Goal: Task Accomplishment & Management: Manage account settings

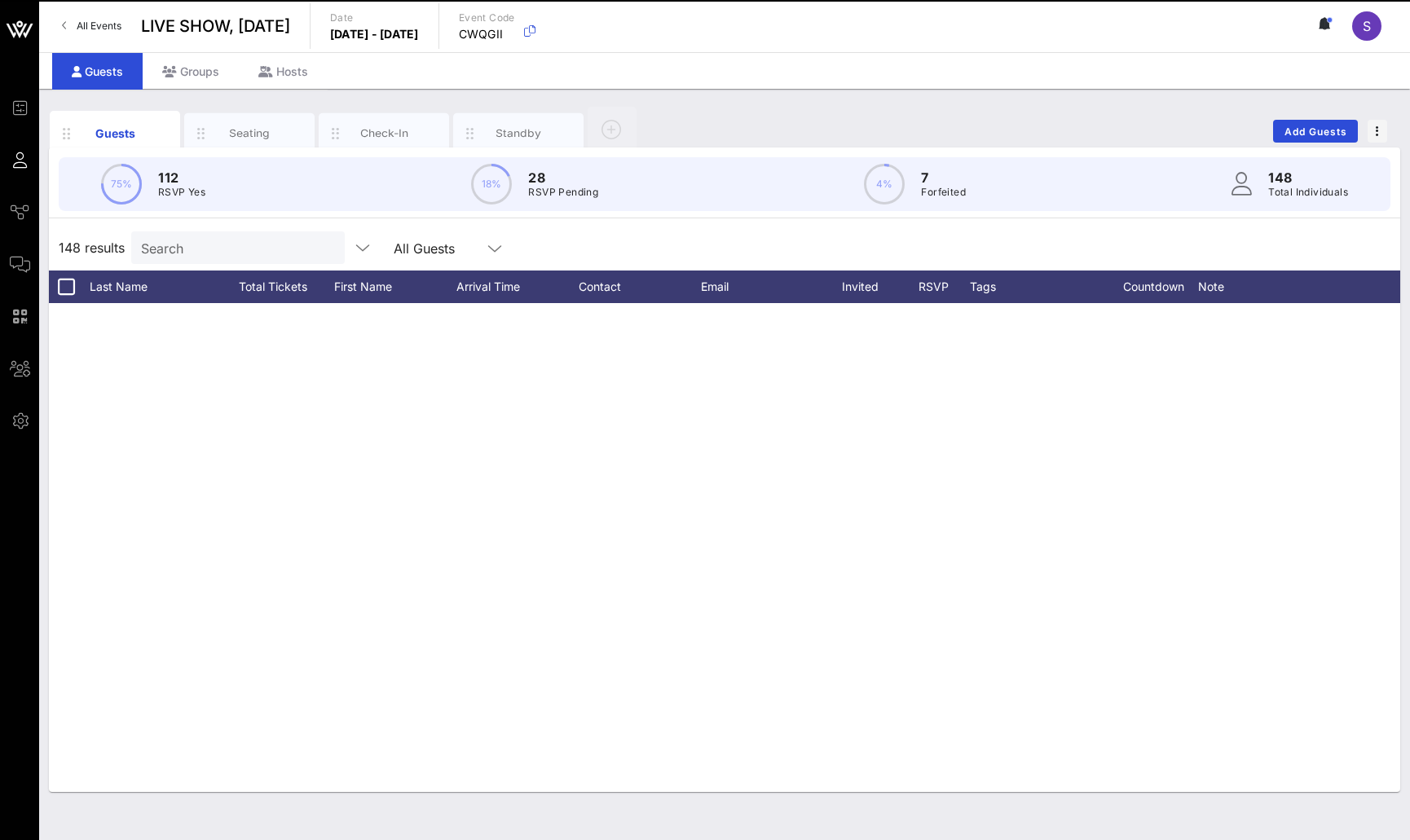
scroll to position [6266, 0]
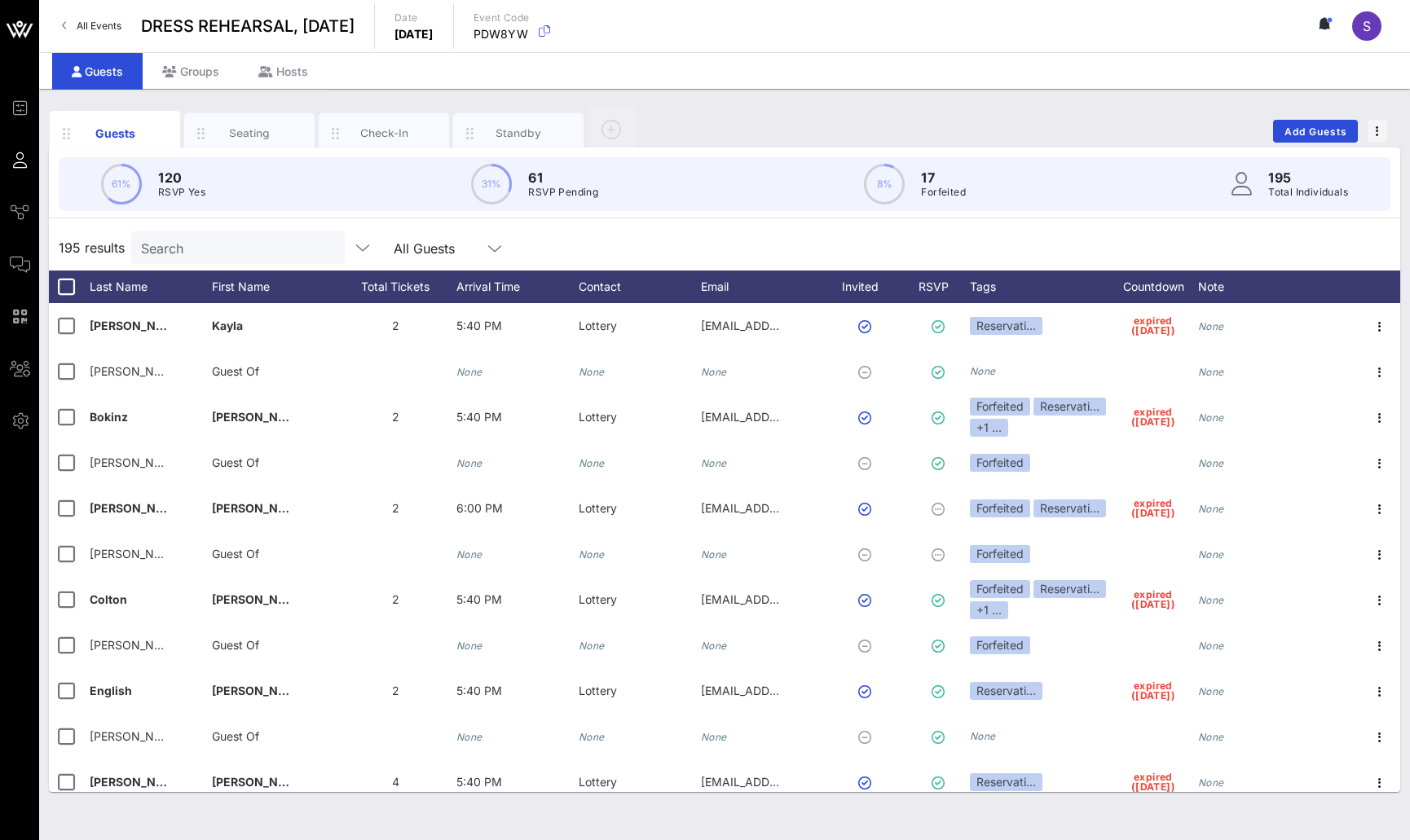
click at [1008, 235] on div "195 results Search All Guests" at bounding box center [725, 248] width 1352 height 46
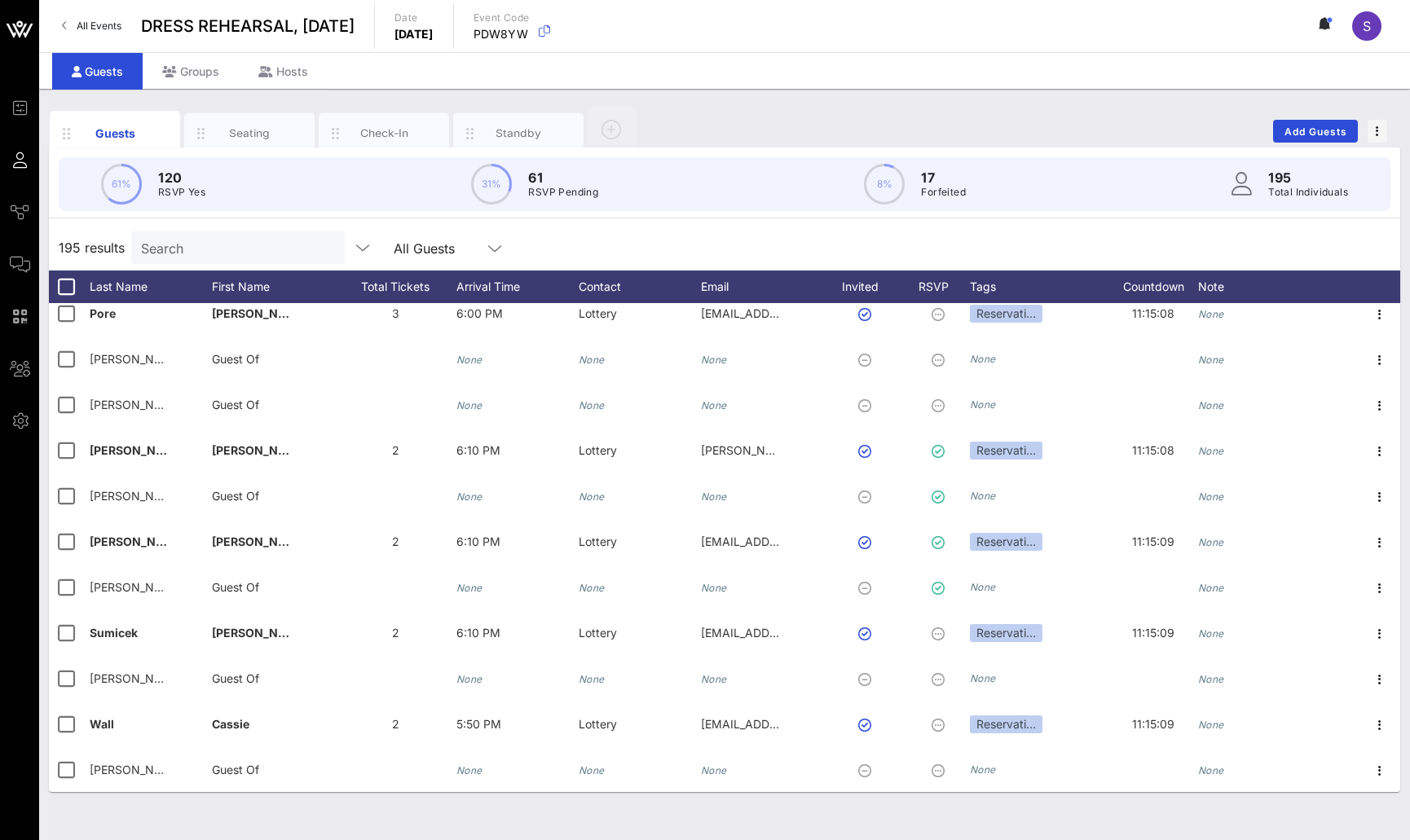
scroll to position [8411, 0]
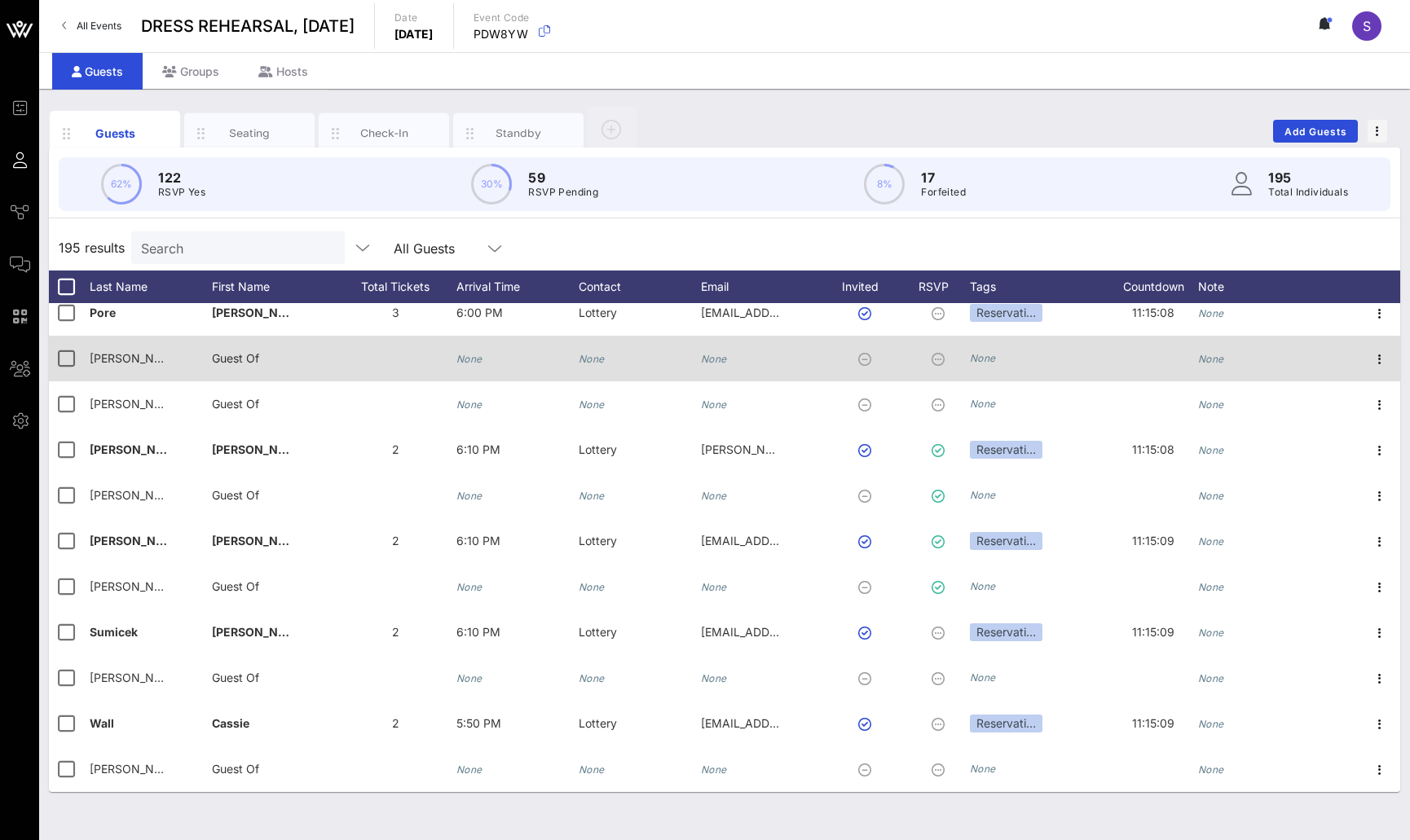
drag, startPoint x: 867, startPoint y: 230, endPoint x: 870, endPoint y: 349, distance: 119.0
click at [867, 230] on div "195 results Search All Guests" at bounding box center [725, 248] width 1352 height 46
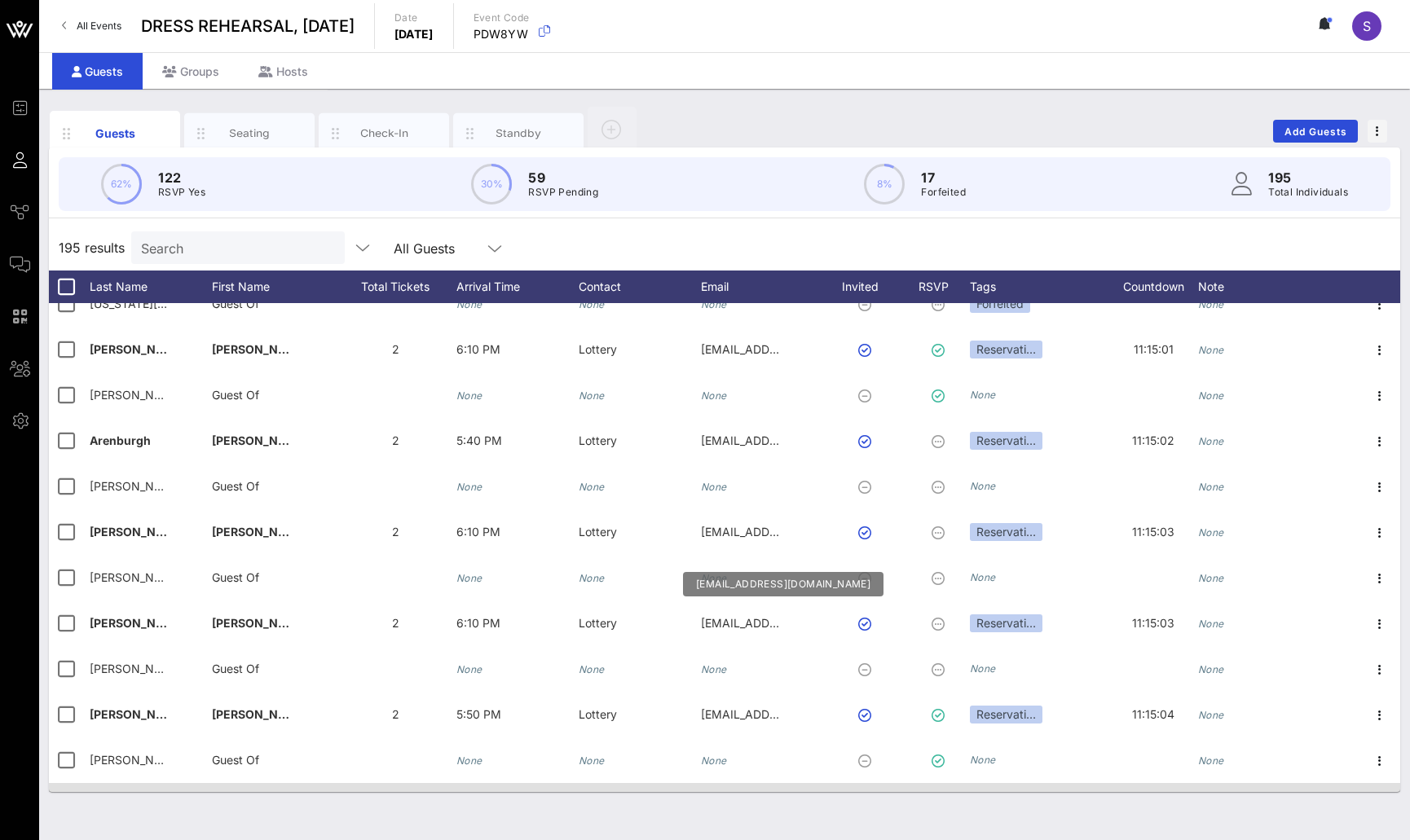
scroll to position [6944, 0]
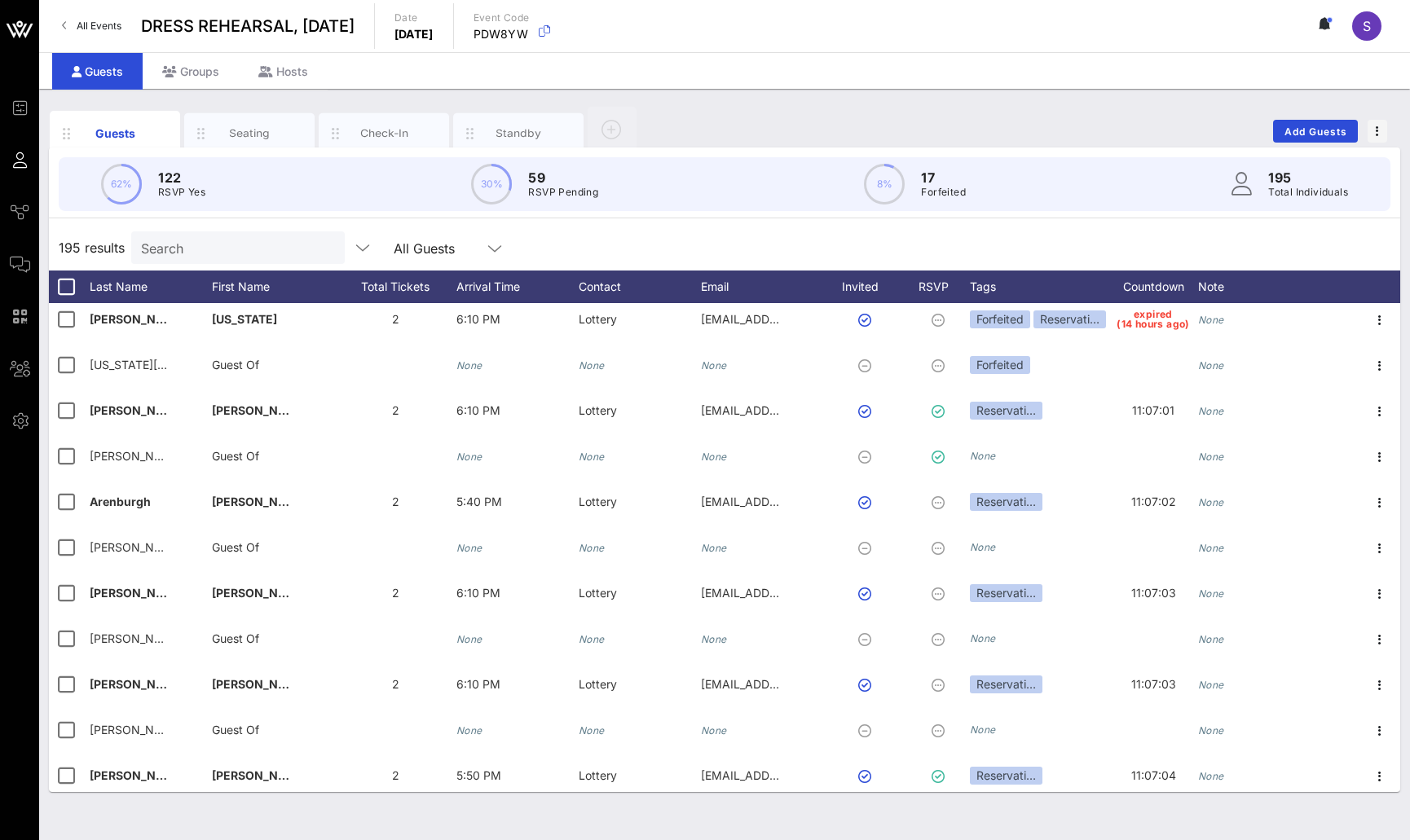
click at [201, 243] on input "Search" at bounding box center [237, 248] width 191 height 21
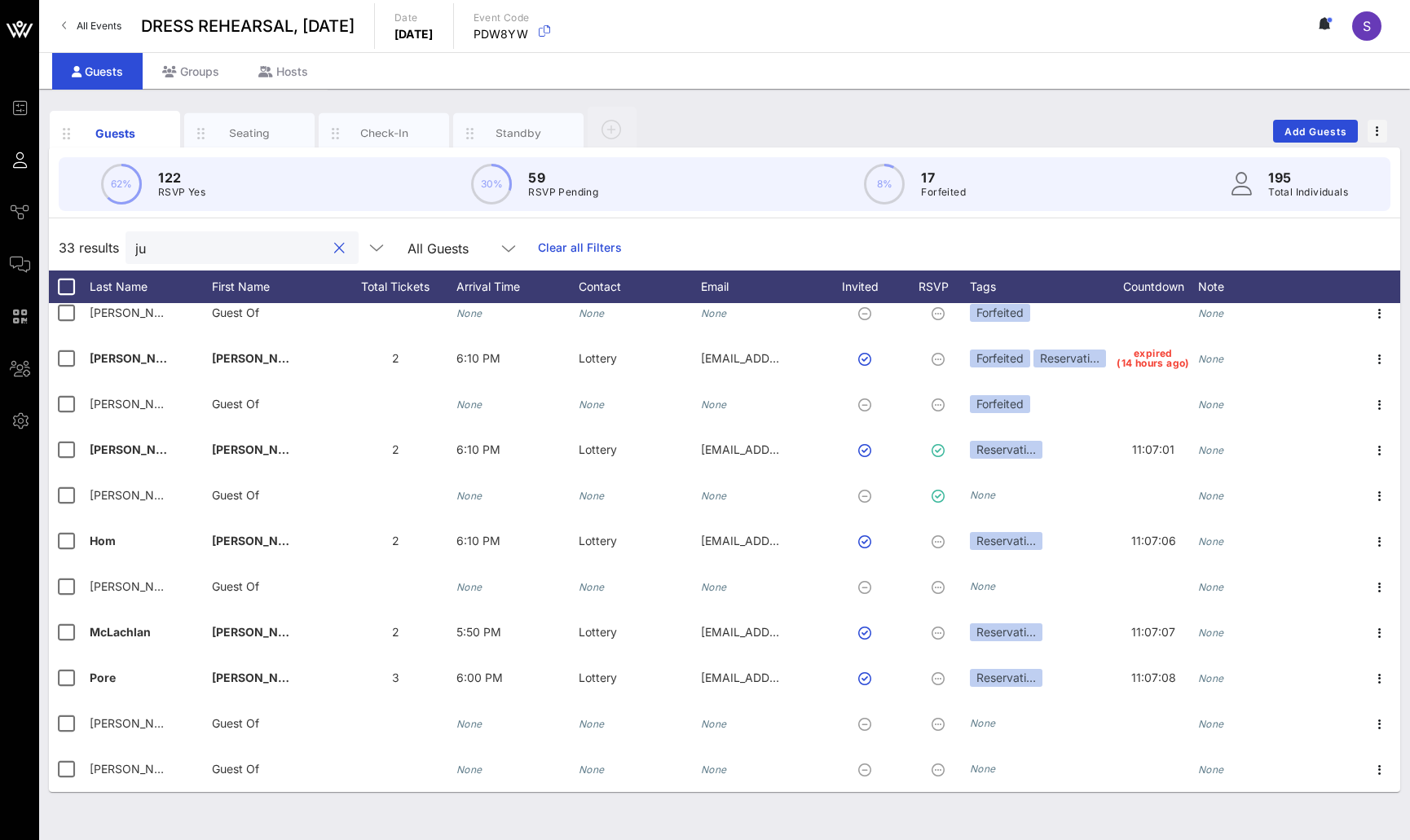
scroll to position [0, 0]
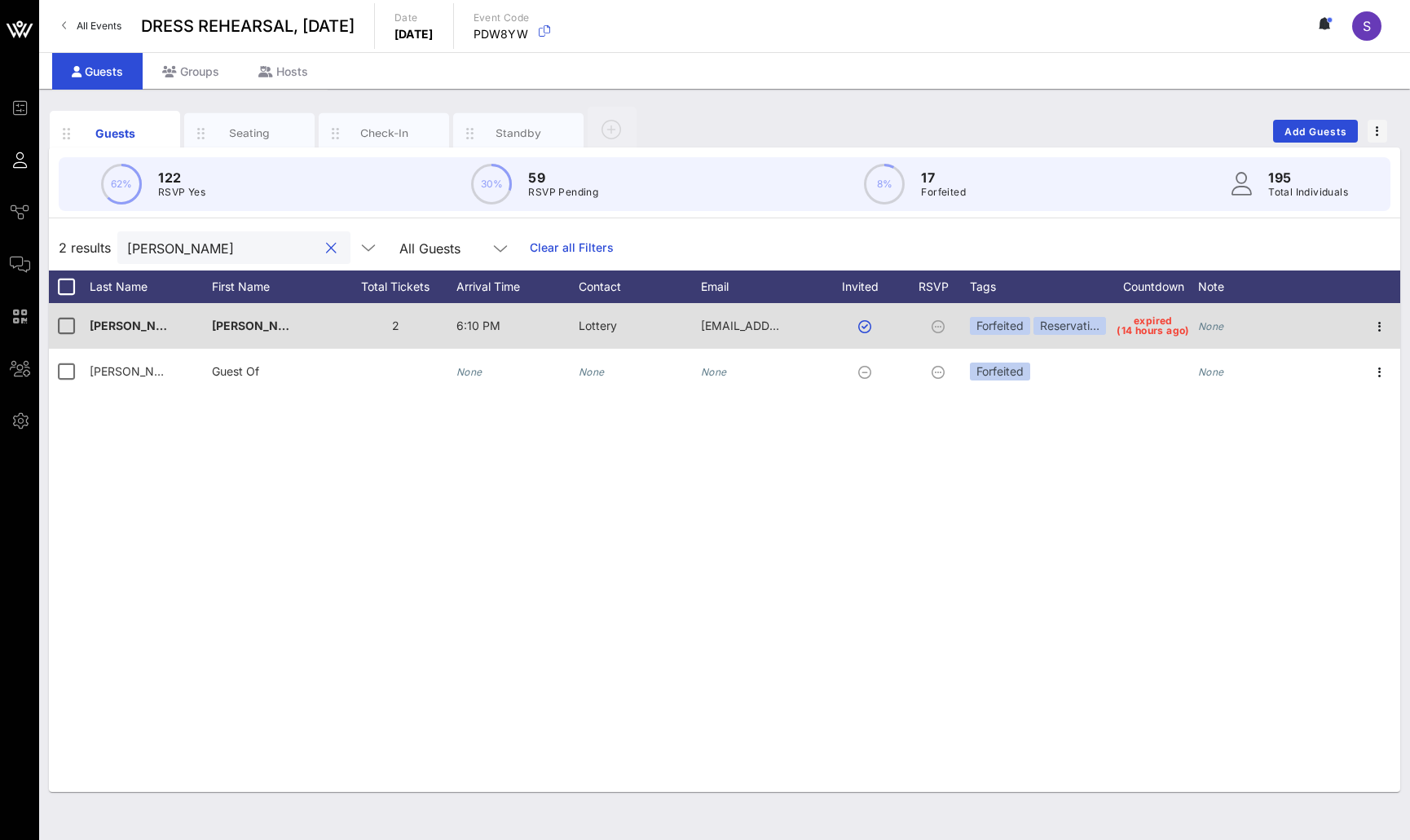
type input "justin"
click at [1144, 323] on span "expired (14 hours ago)" at bounding box center [1153, 326] width 74 height 19
click at [1077, 325] on div "Reservati…" at bounding box center [1070, 326] width 73 height 18
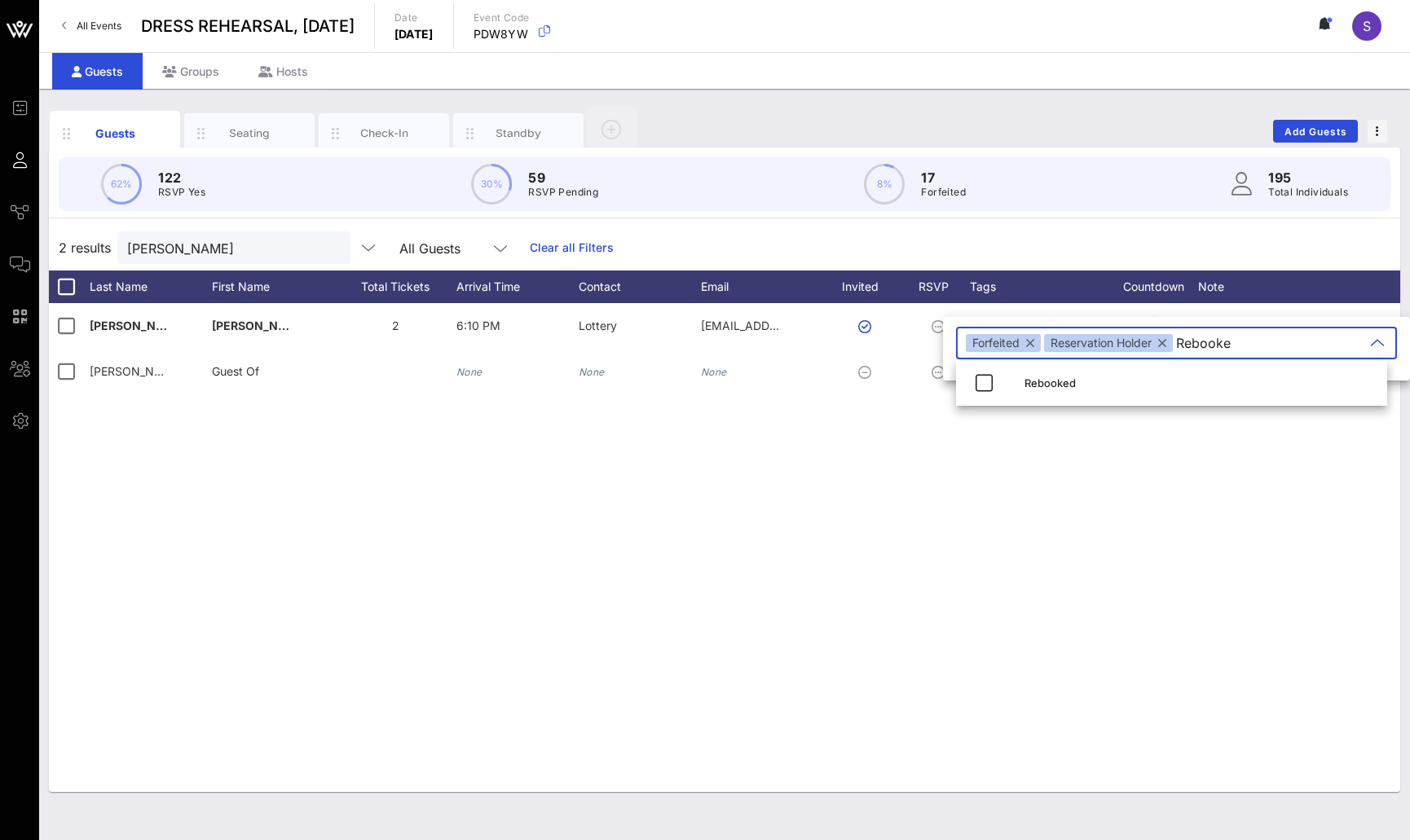
type input "Rebooked"
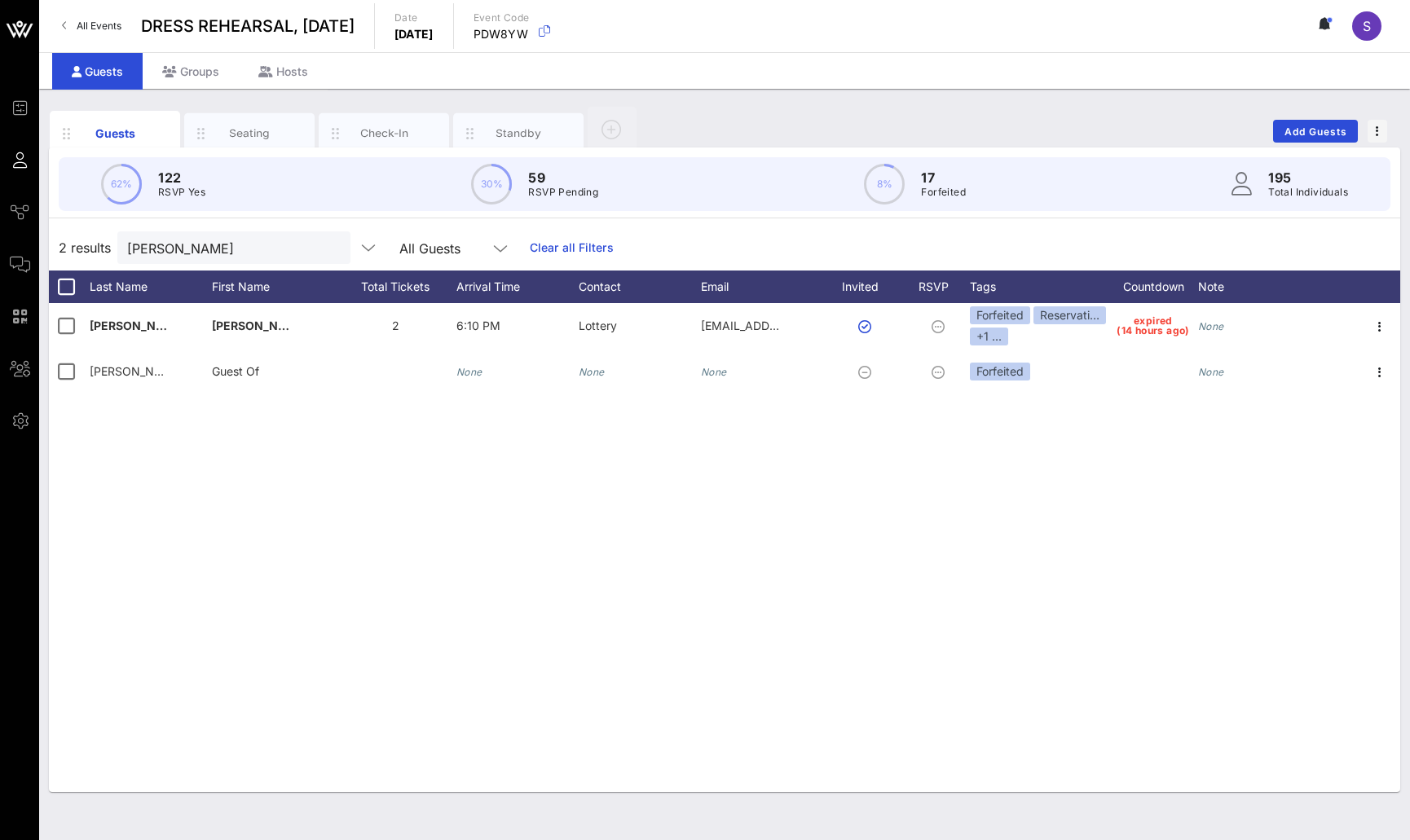
click at [446, 541] on div "Evans Justin 2 6:10 PM Lottery justinevans5706@gmail.com Forfeited Reservati… +…" at bounding box center [725, 548] width 1352 height 489
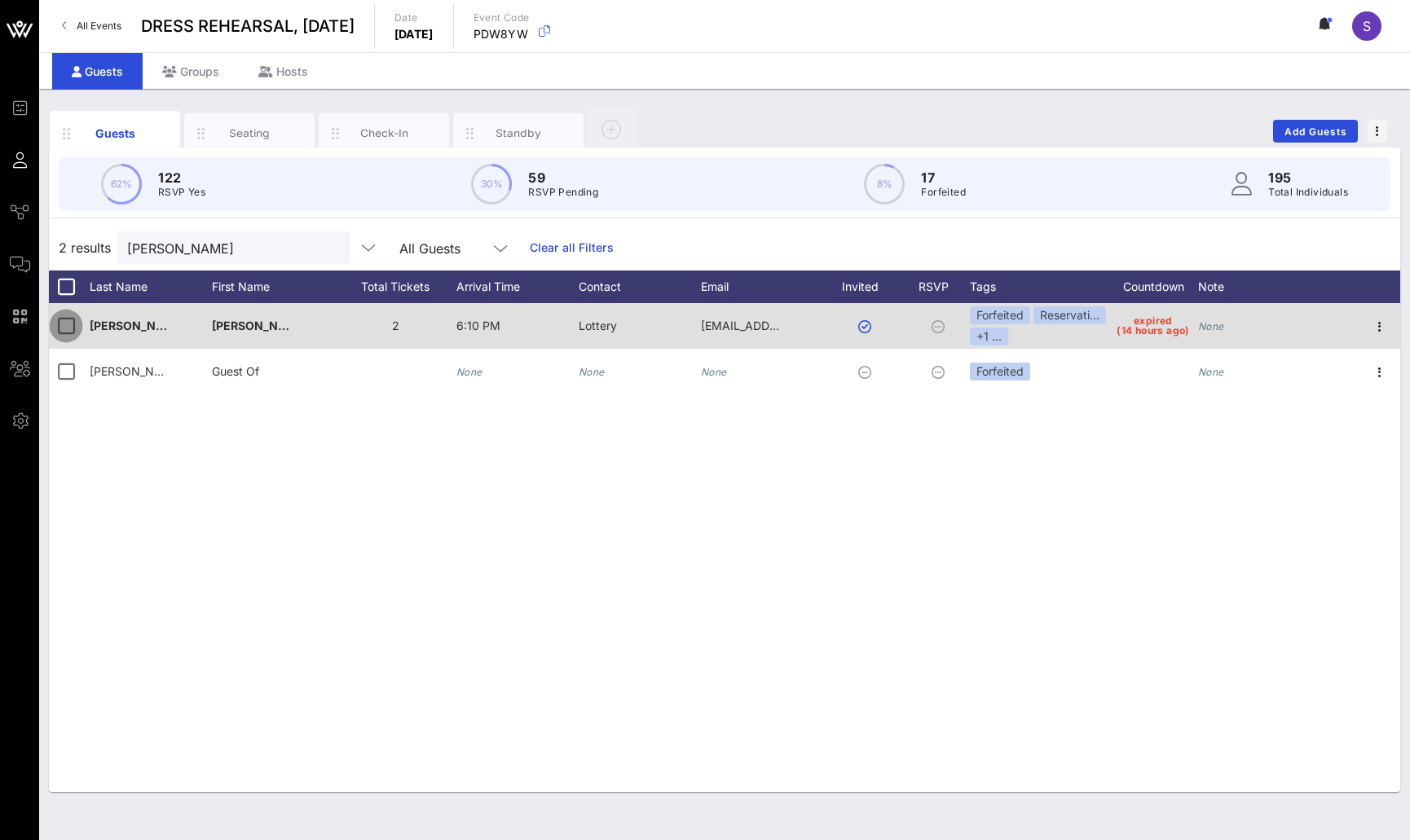
click at [76, 331] on div at bounding box center [66, 326] width 28 height 28
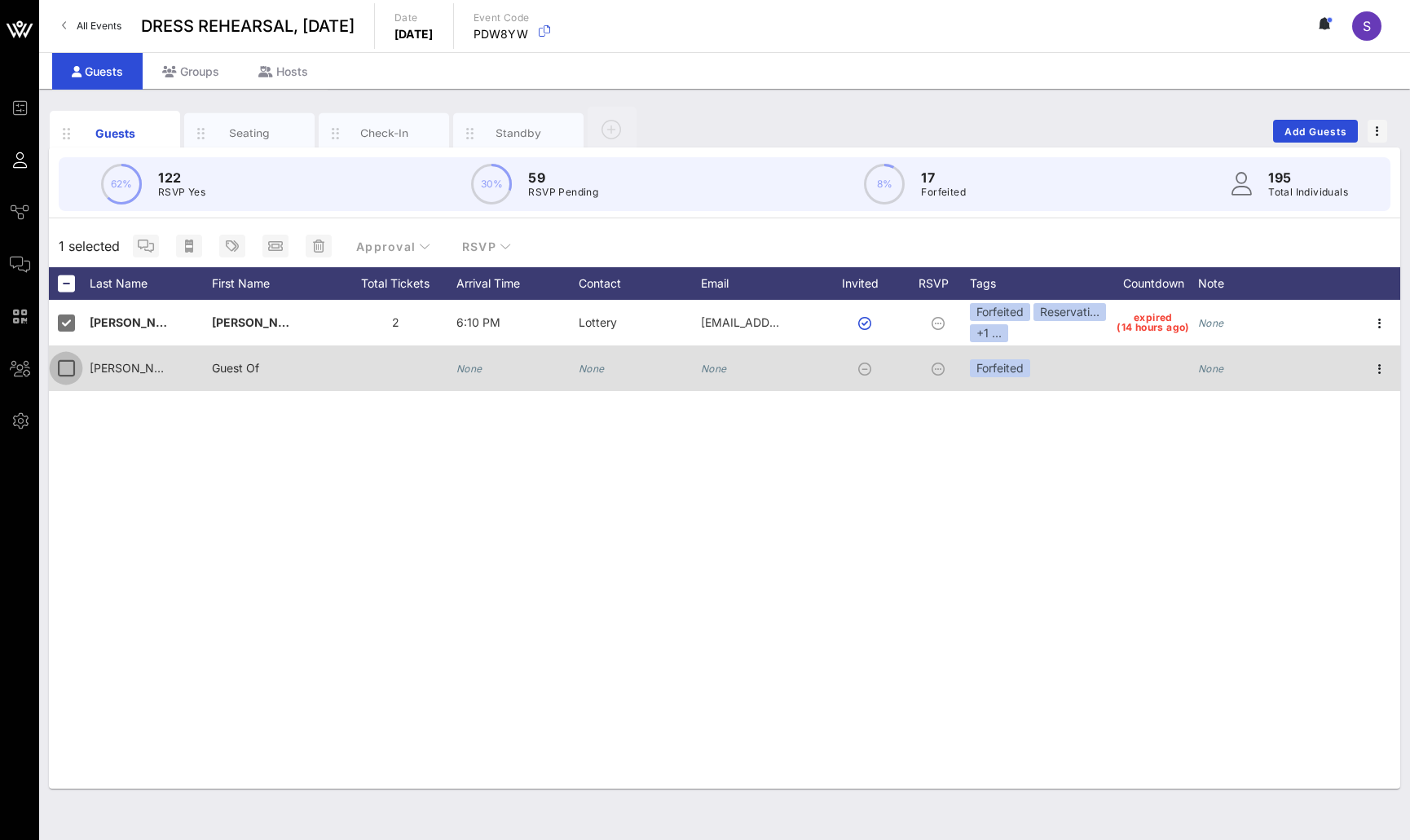
click at [70, 368] on div at bounding box center [66, 368] width 28 height 28
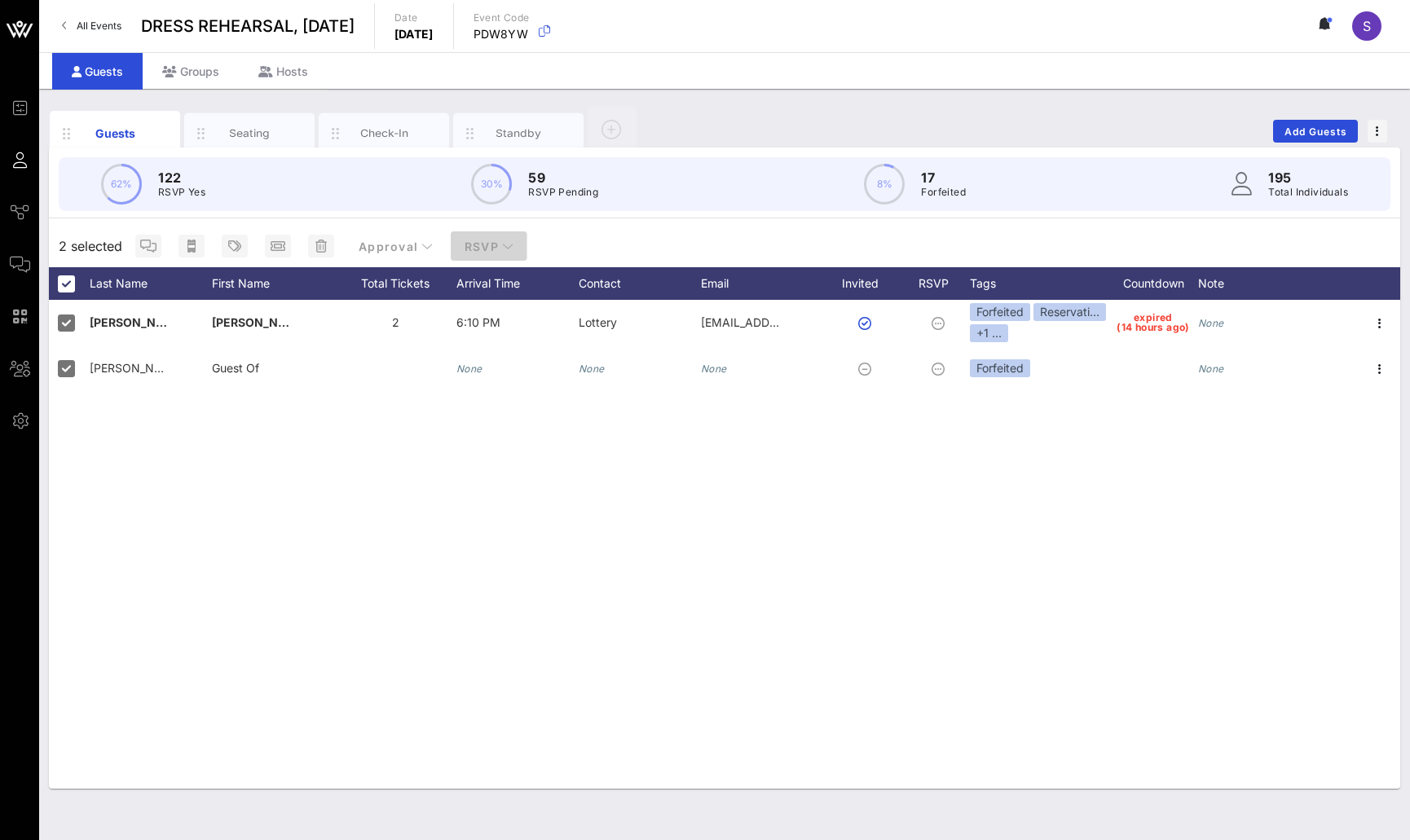
click at [472, 245] on span "RSVP" at bounding box center [488, 247] width 51 height 13
click at [489, 287] on div "Yes" at bounding box center [486, 287] width 50 height 15
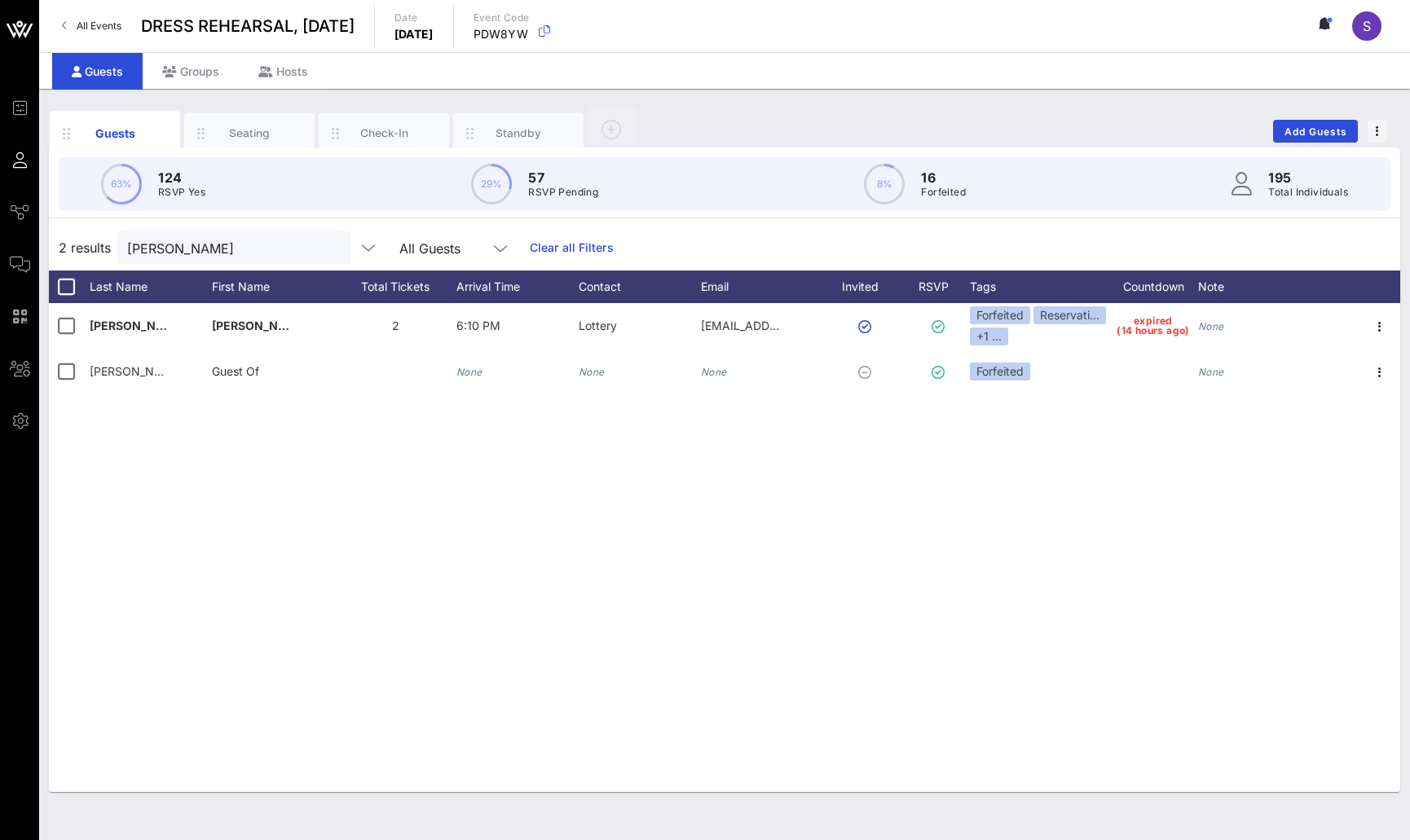
click at [1095, 501] on div "Evans Justin 2 6:10 PM Lottery justinevans5706@gmail.com Forfeited Reservati… +…" at bounding box center [725, 548] width 1352 height 489
click at [540, 247] on link "Clear all Filters" at bounding box center [572, 248] width 84 height 18
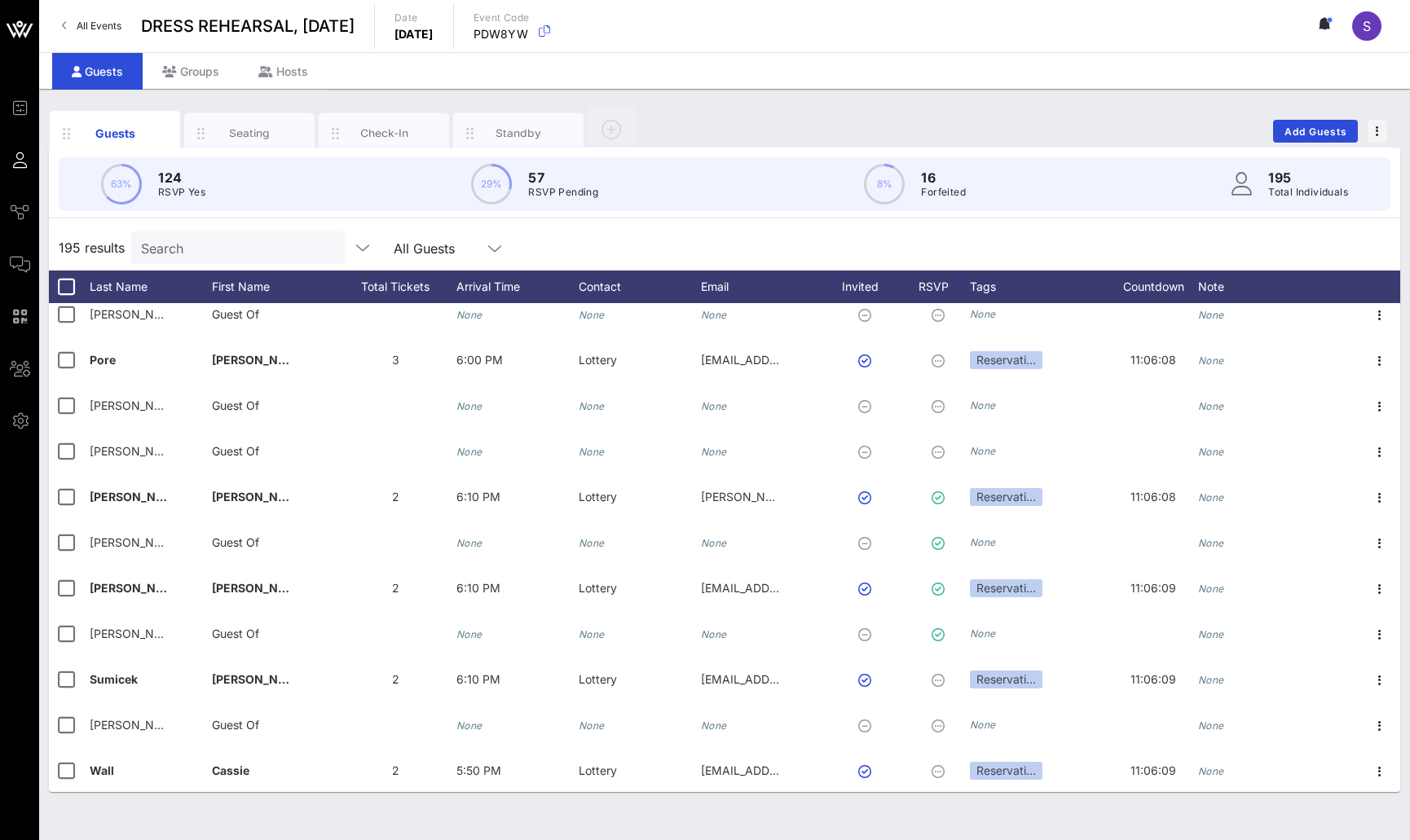
scroll to position [8411, 0]
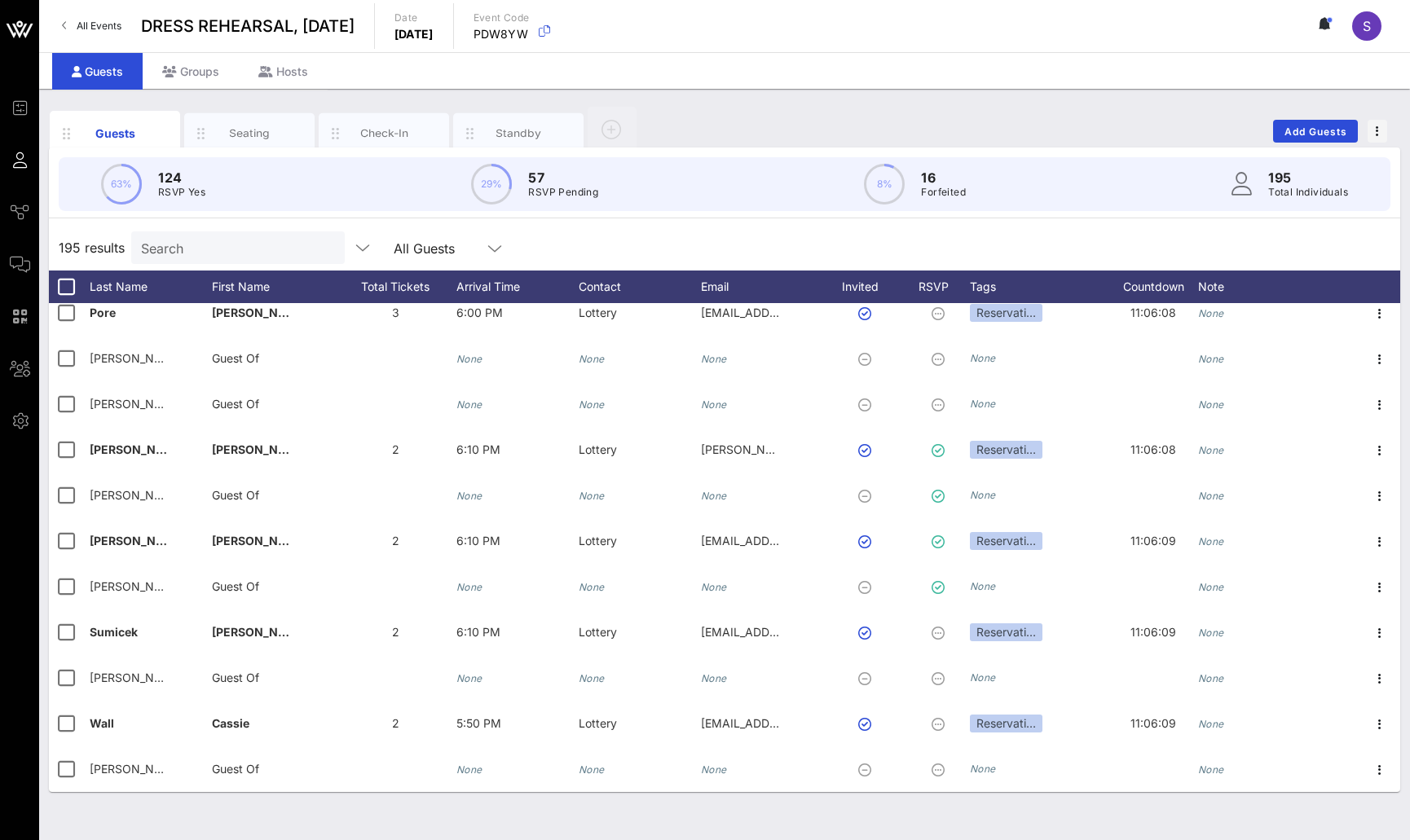
click at [928, 246] on div "195 results Search All Guests" at bounding box center [725, 248] width 1352 height 46
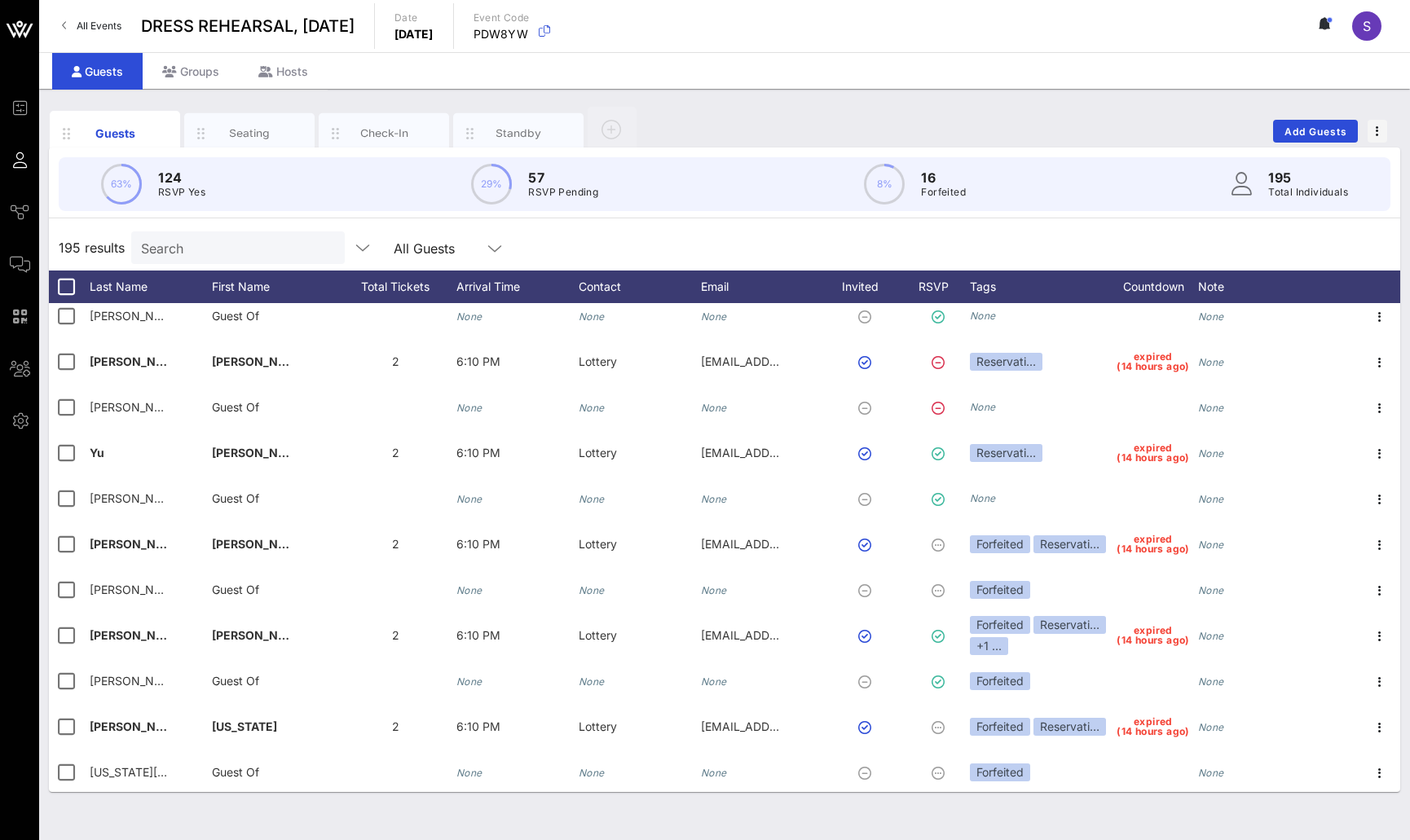
scroll to position [6455, 0]
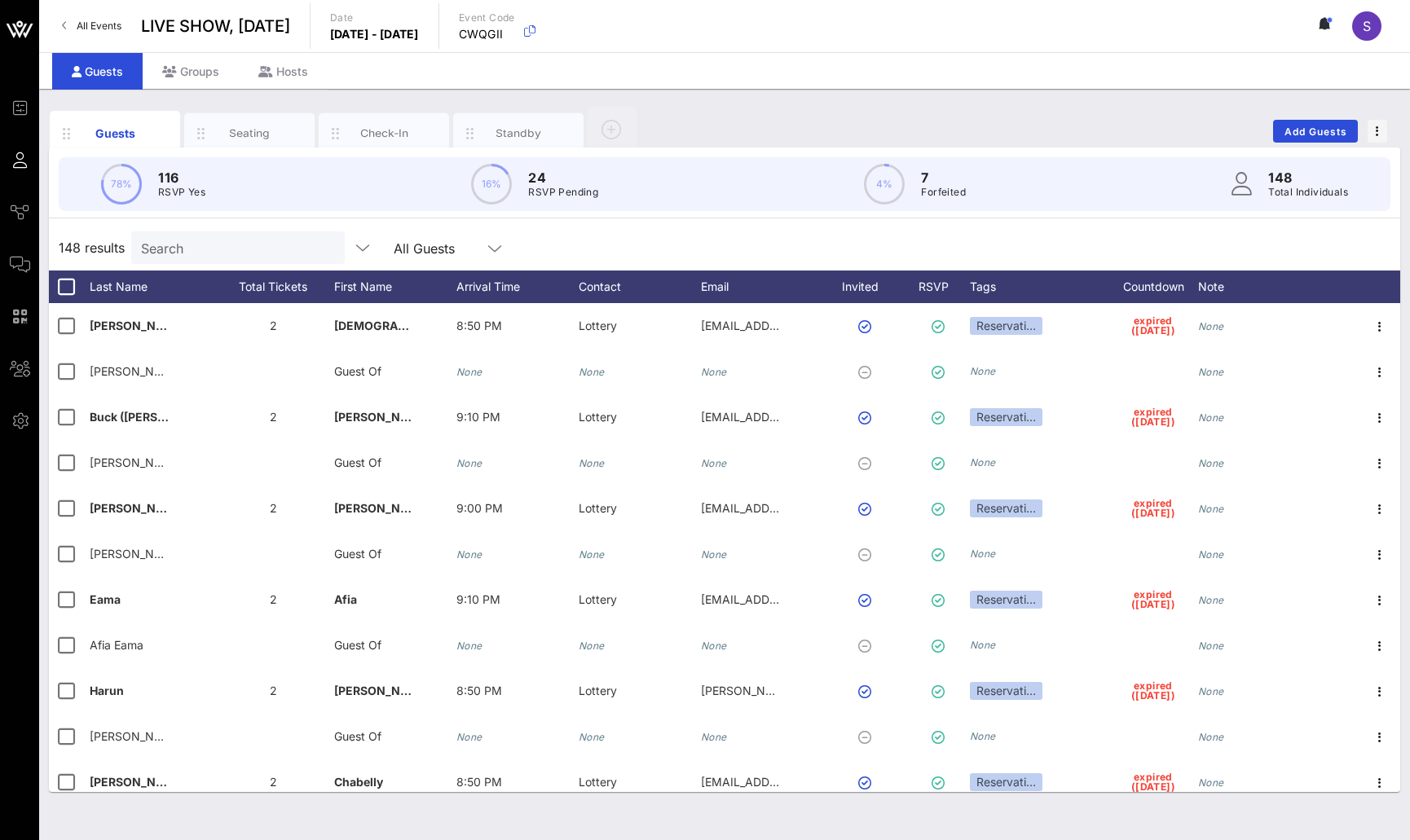
click at [771, 257] on div "148 results Search All Guests" at bounding box center [725, 248] width 1352 height 46
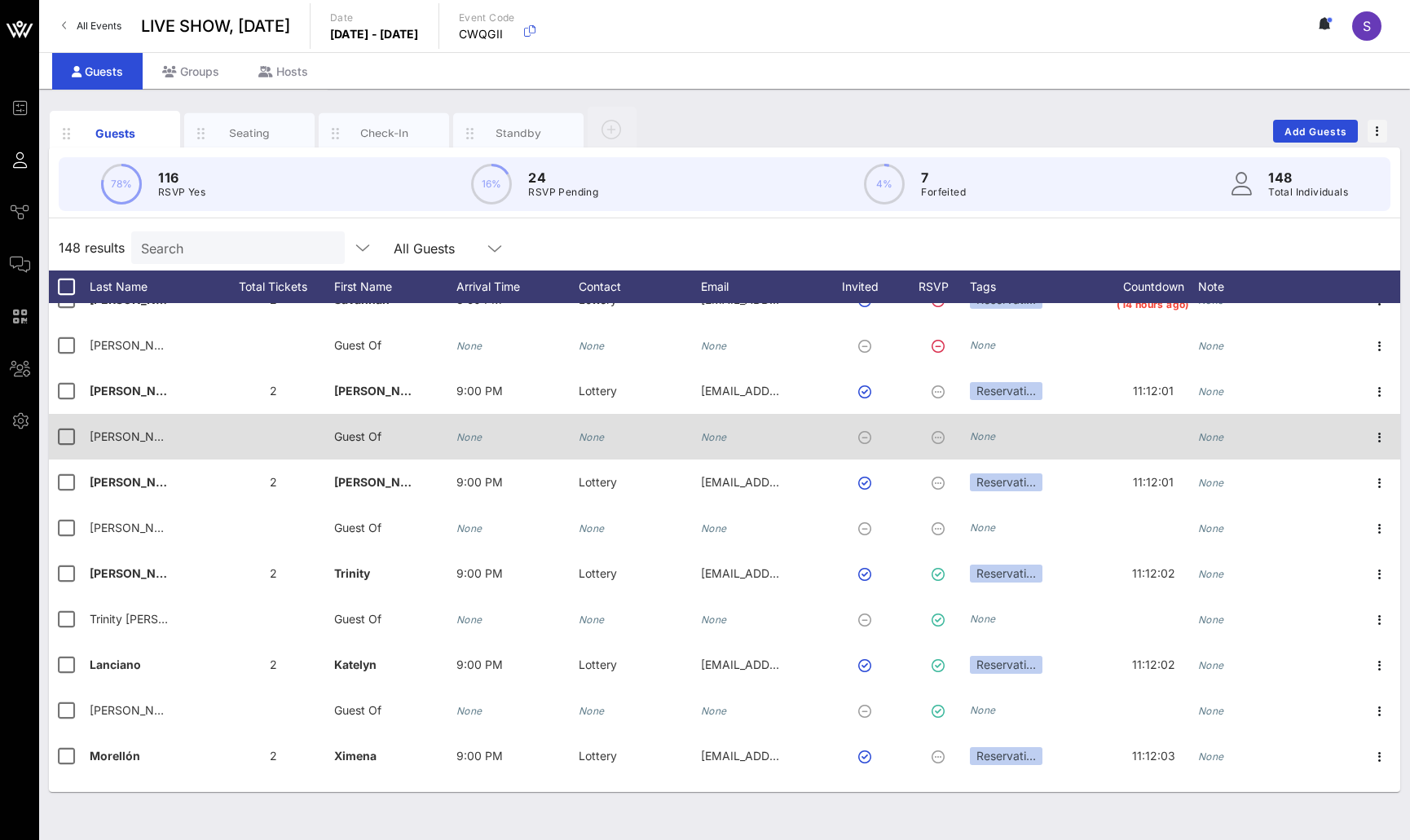
scroll to position [5696, 0]
